Goal: Information Seeking & Learning: Learn about a topic

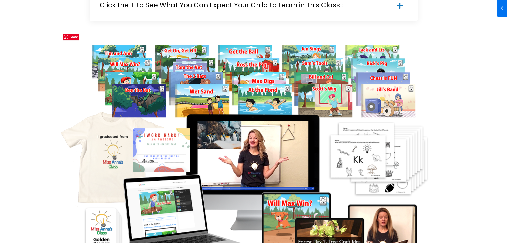
scroll to position [497, 0]
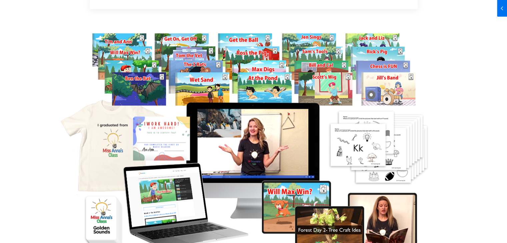
click at [472, 86] on div "Like I mentioned before, this full-year course of four 25 minute videos a week …" at bounding box center [253, 213] width 447 height 398
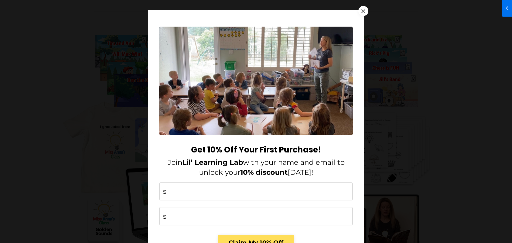
click at [364, 10] on div at bounding box center [363, 11] width 10 height 10
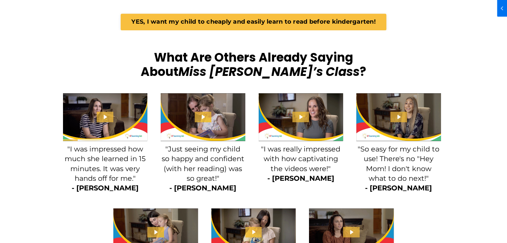
scroll to position [964, 0]
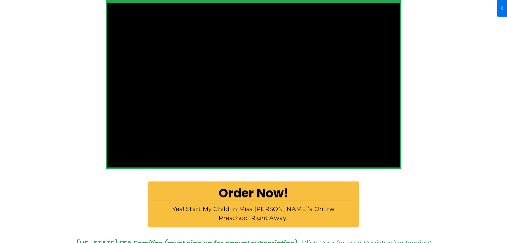
scroll to position [467, 0]
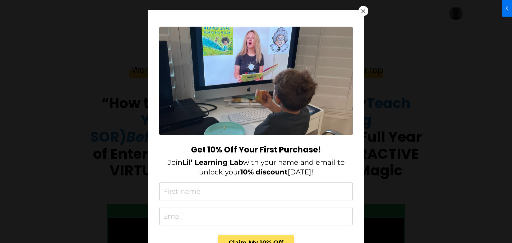
click at [359, 11] on div at bounding box center [363, 11] width 10 height 10
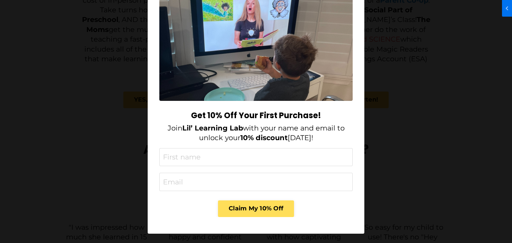
scroll to position [35, 0]
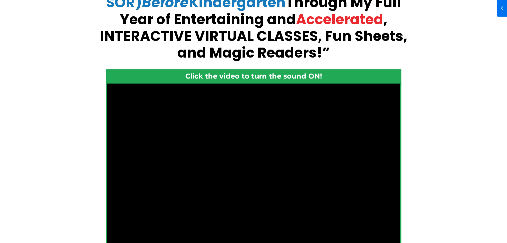
scroll to position [29, 0]
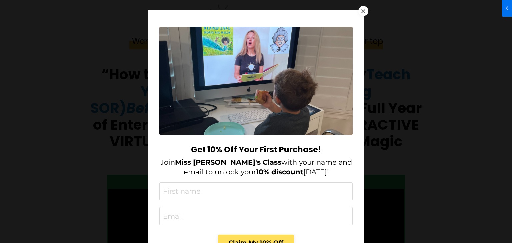
click at [48, 128] on div "Get 10% Off Your First Purchase! Join Miss [PERSON_NAME]'s Class with your name…" at bounding box center [256, 121] width 512 height 243
